Goal: Navigation & Orientation: Find specific page/section

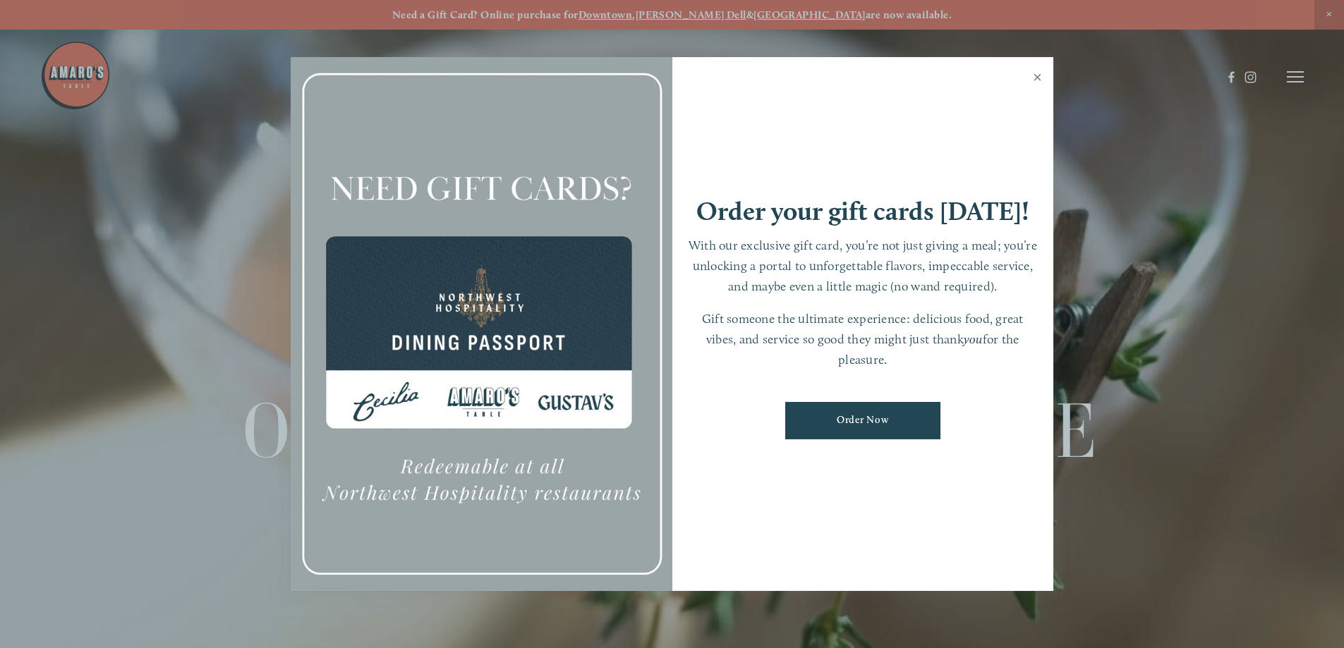
click at [1040, 76] on link "Close" at bounding box center [1038, 79] width 28 height 40
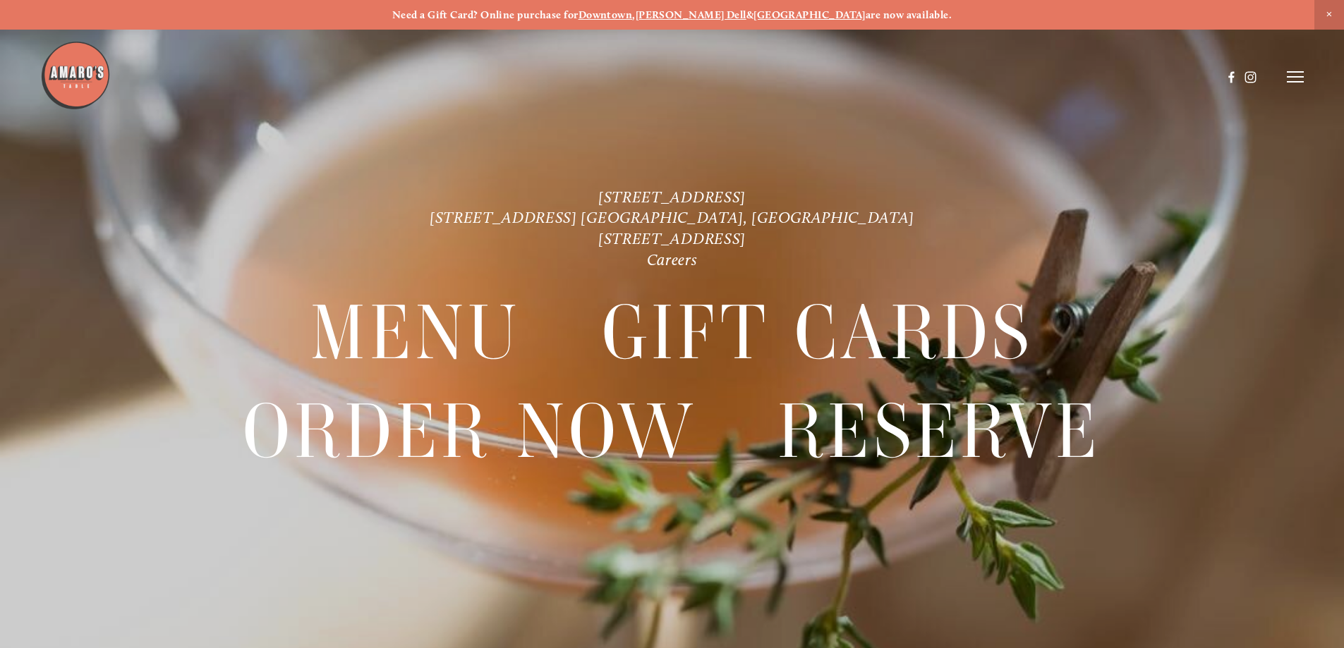
click at [1301, 77] on line at bounding box center [1295, 77] width 17 height 0
click at [1000, 73] on span "Menu" at bounding box center [999, 76] width 29 height 13
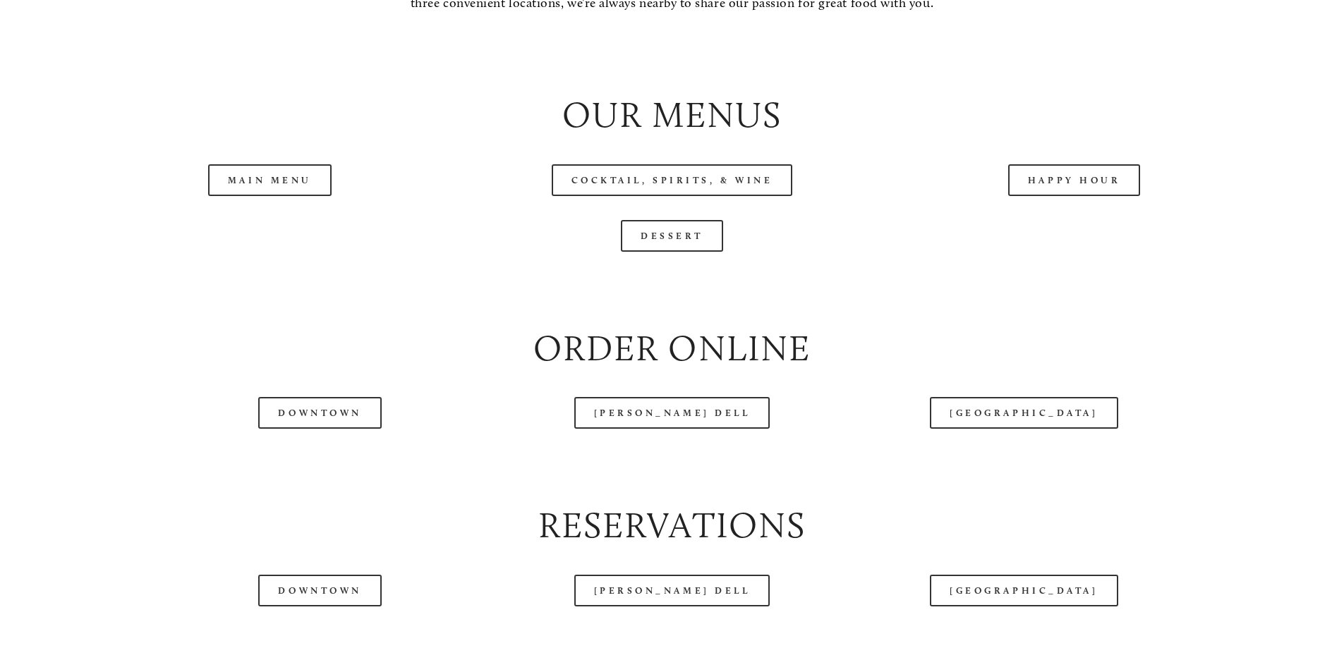
scroll to position [1622, 0]
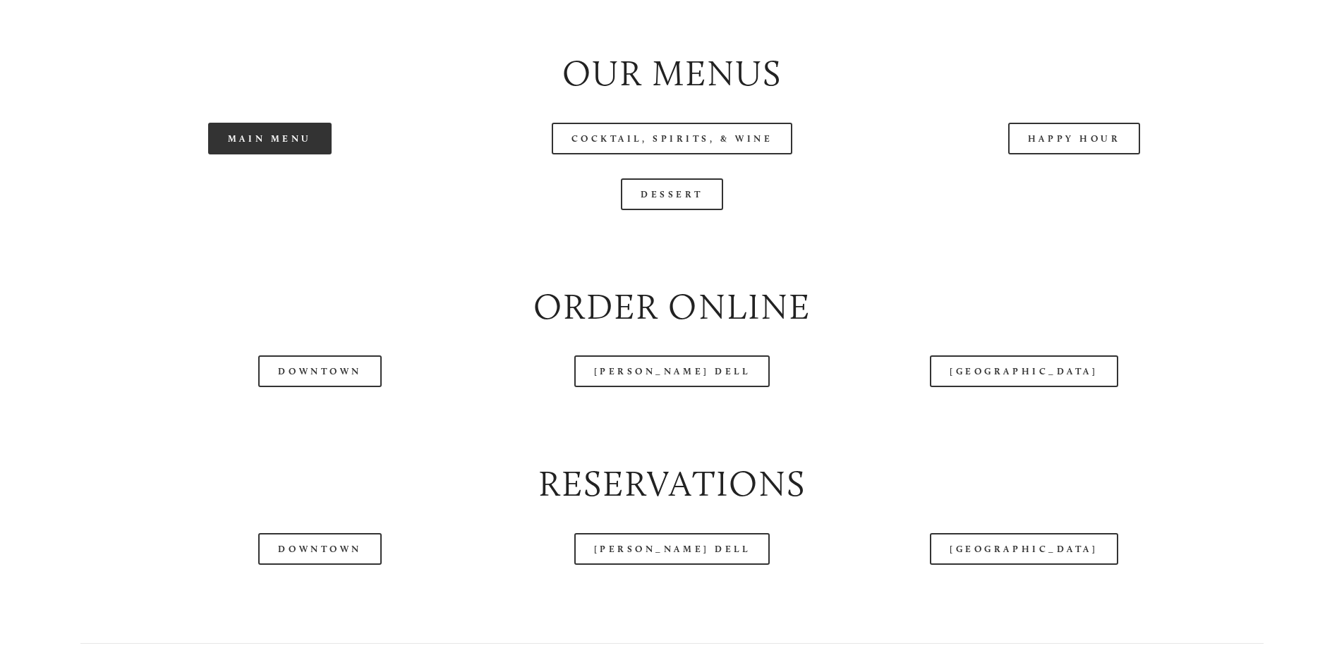
click at [266, 154] on link "Main Menu" at bounding box center [269, 139] width 123 height 32
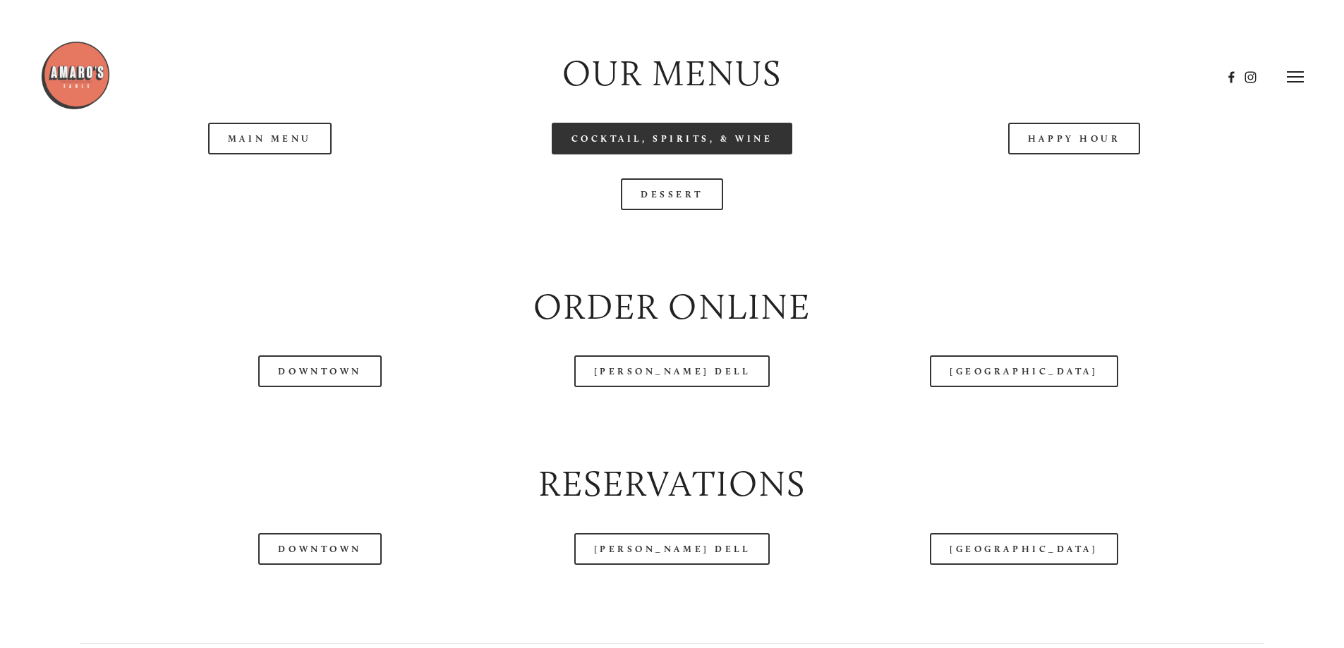
click at [696, 154] on link "Cocktail, Spirits, & Wine" at bounding box center [672, 139] width 241 height 32
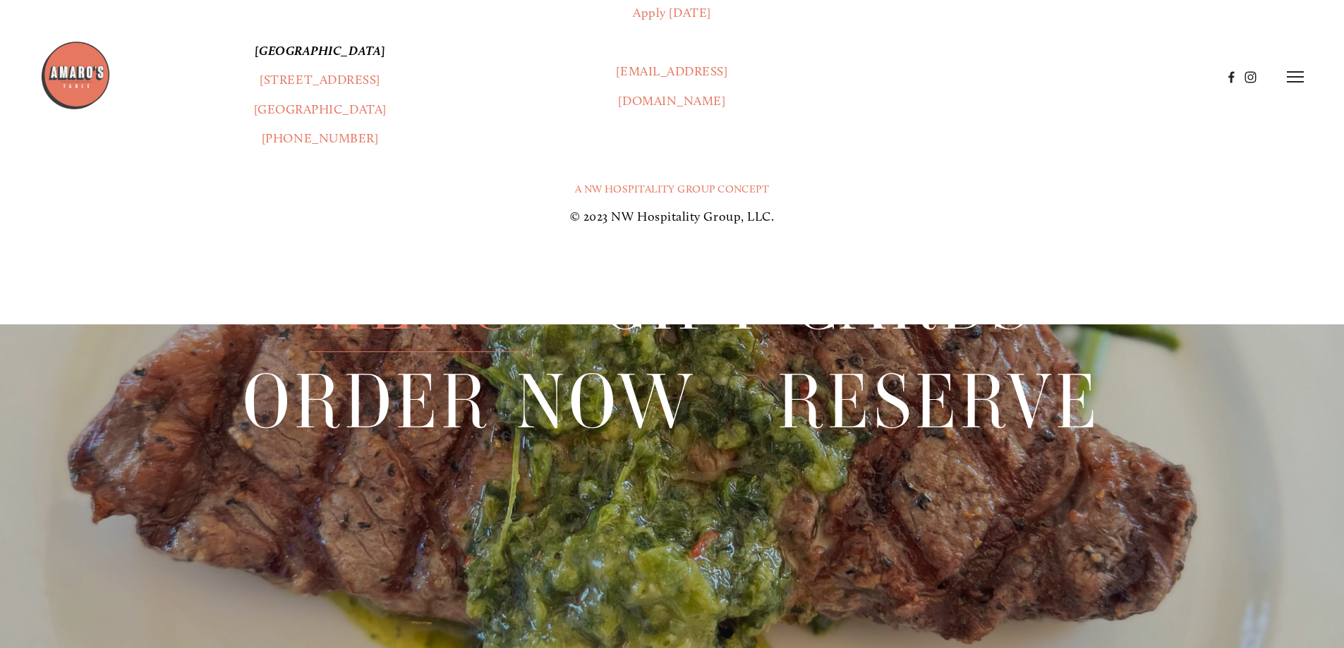
scroll to position [2999, 0]
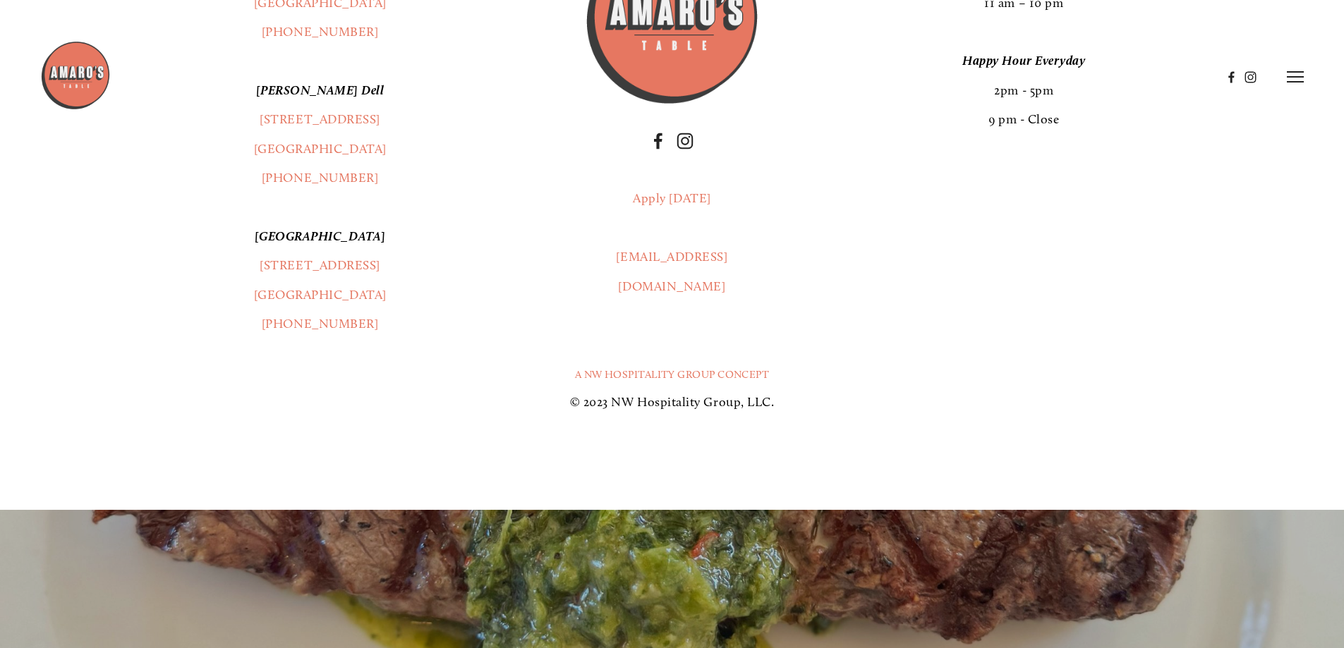
click at [1290, 72] on line at bounding box center [1295, 72] width 17 height 0
click at [1098, 75] on span "Visit" at bounding box center [1105, 76] width 24 height 13
